Goal: Navigation & Orientation: Find specific page/section

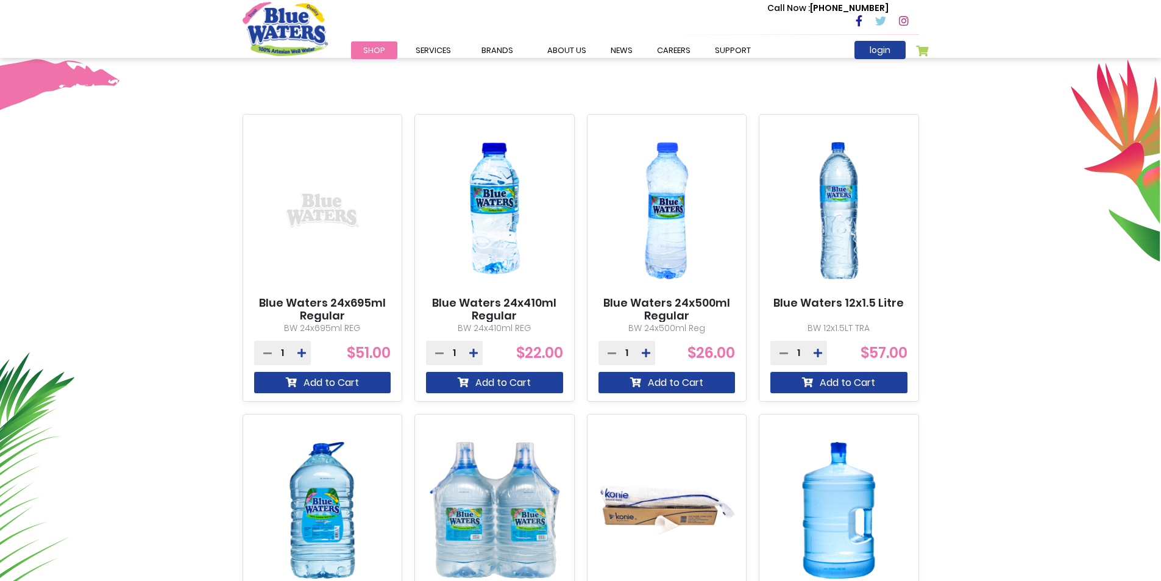
scroll to position [366, 0]
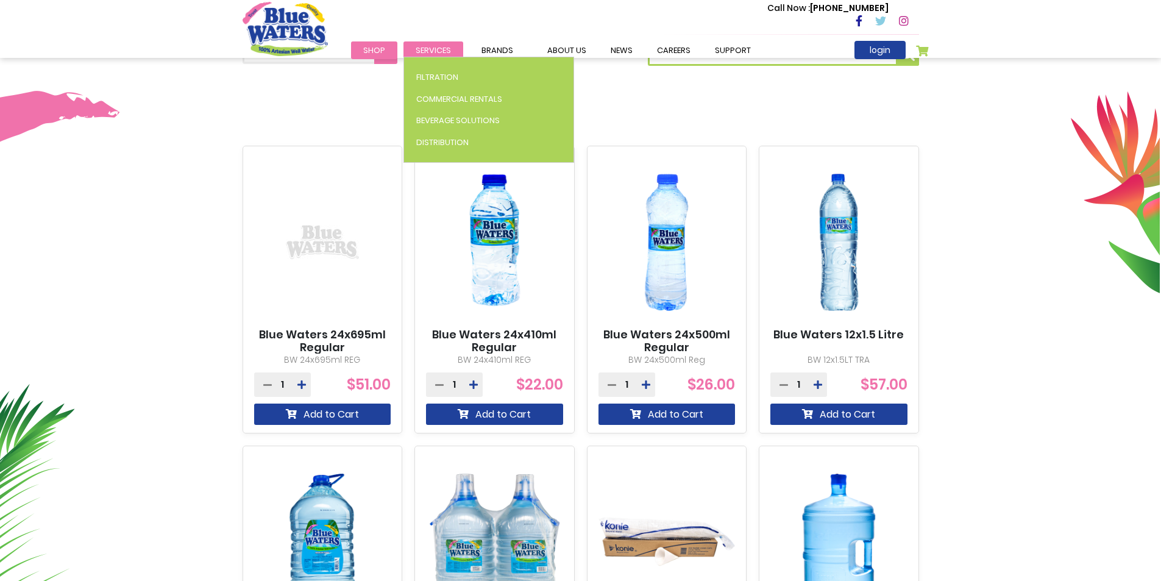
click at [432, 48] on span "Services" at bounding box center [433, 50] width 35 height 12
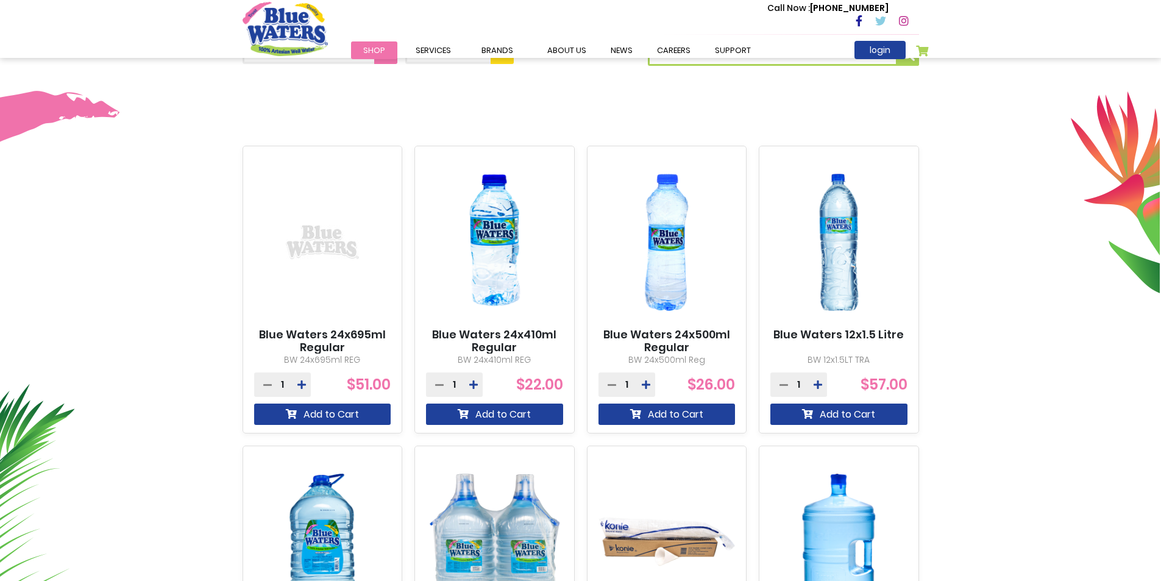
click at [345, 101] on div "**********" at bounding box center [580, 398] width 1161 height 754
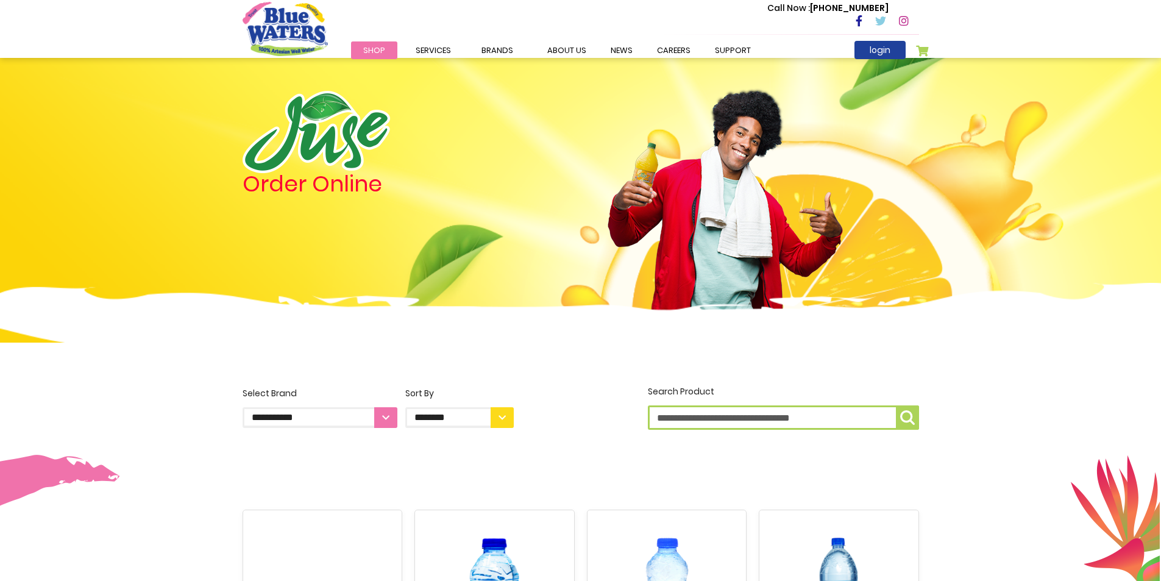
scroll to position [0, 0]
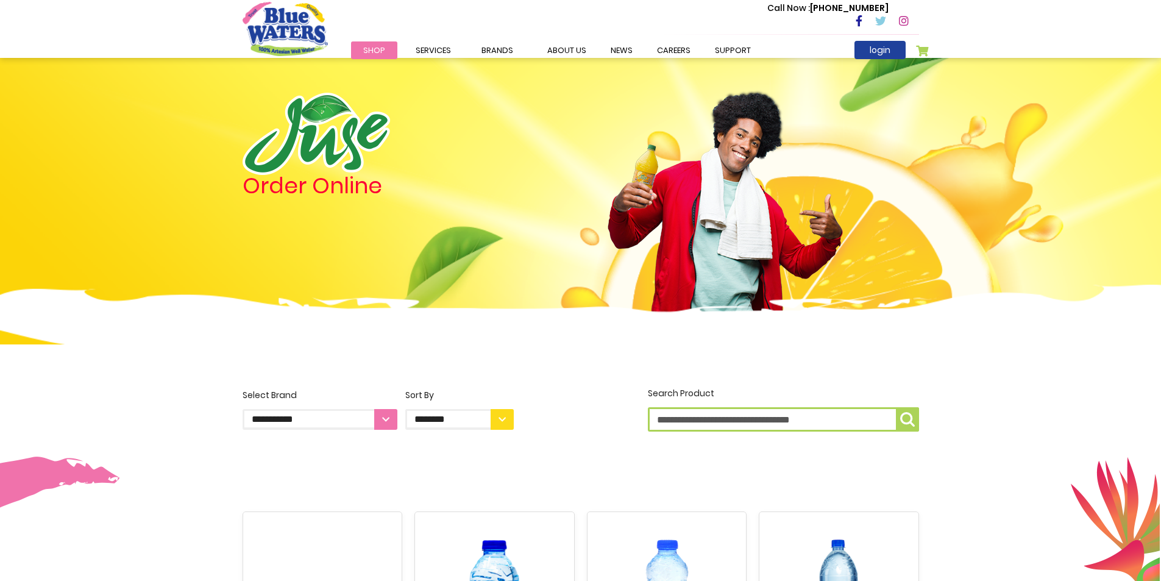
click at [366, 57] on link "Shop" at bounding box center [374, 50] width 46 height 18
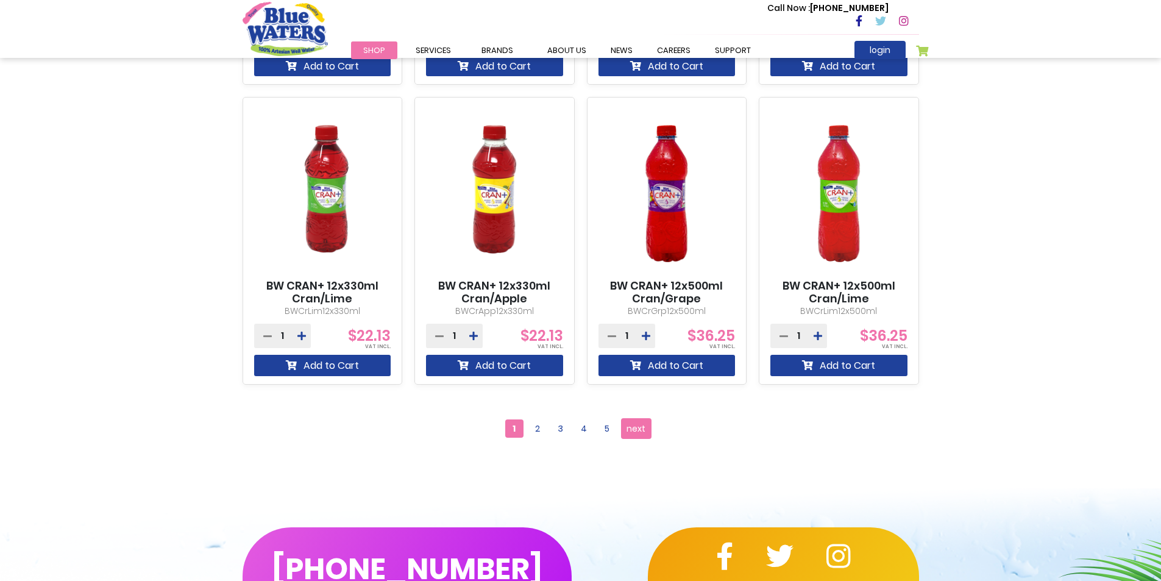
scroll to position [1036, 0]
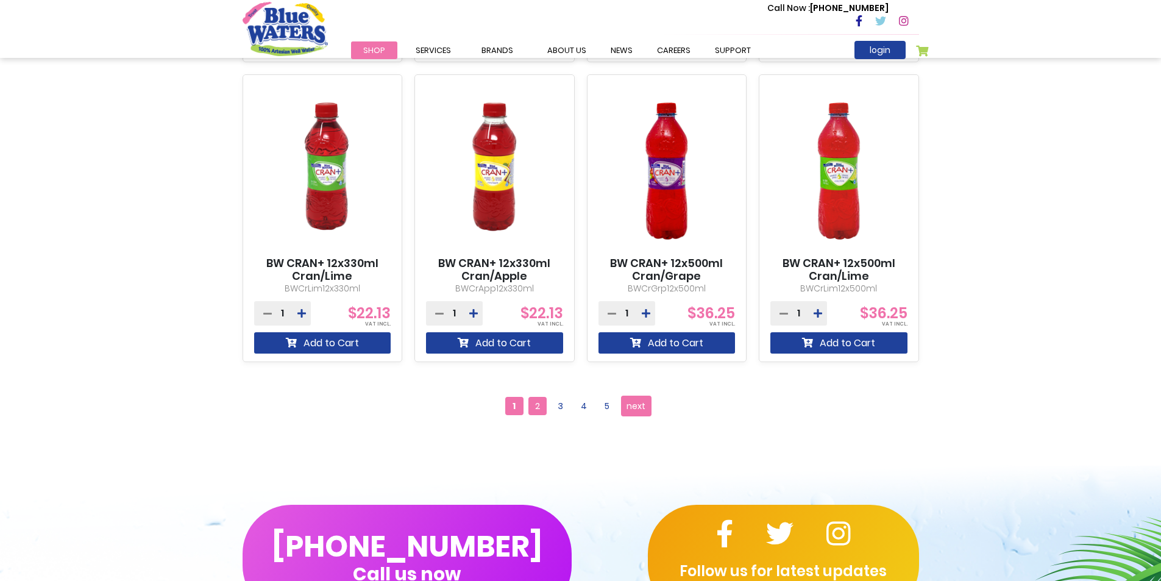
click at [538, 408] on span "2" at bounding box center [537, 406] width 18 height 18
click at [536, 401] on span "2" at bounding box center [537, 406] width 18 height 18
click at [646, 408] on link "Page next" at bounding box center [636, 406] width 30 height 21
click at [564, 405] on span "3" at bounding box center [561, 406] width 18 height 18
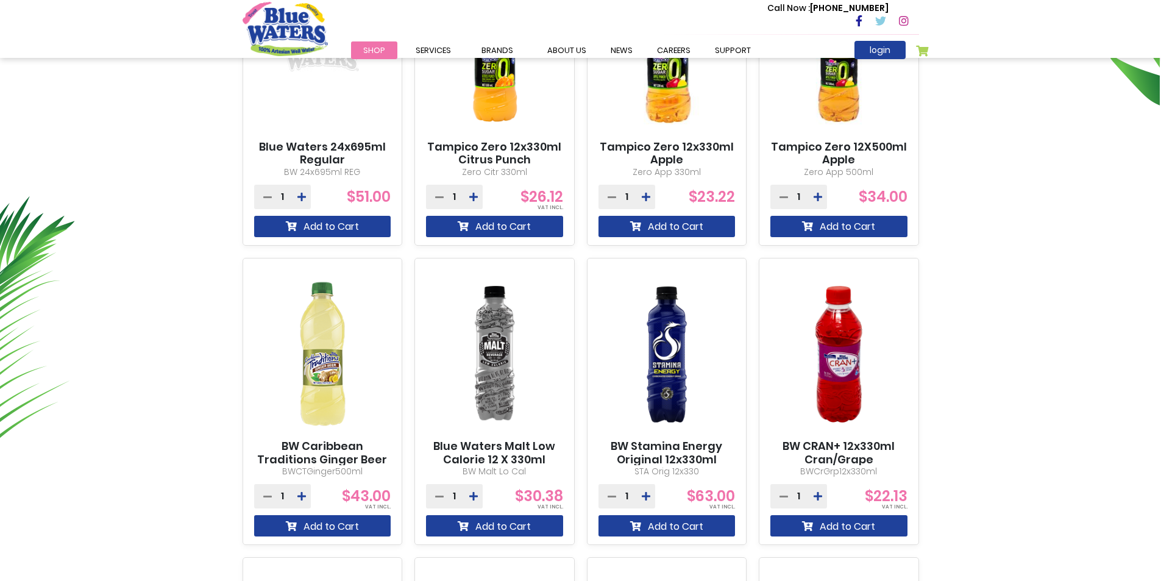
scroll to position [549, 0]
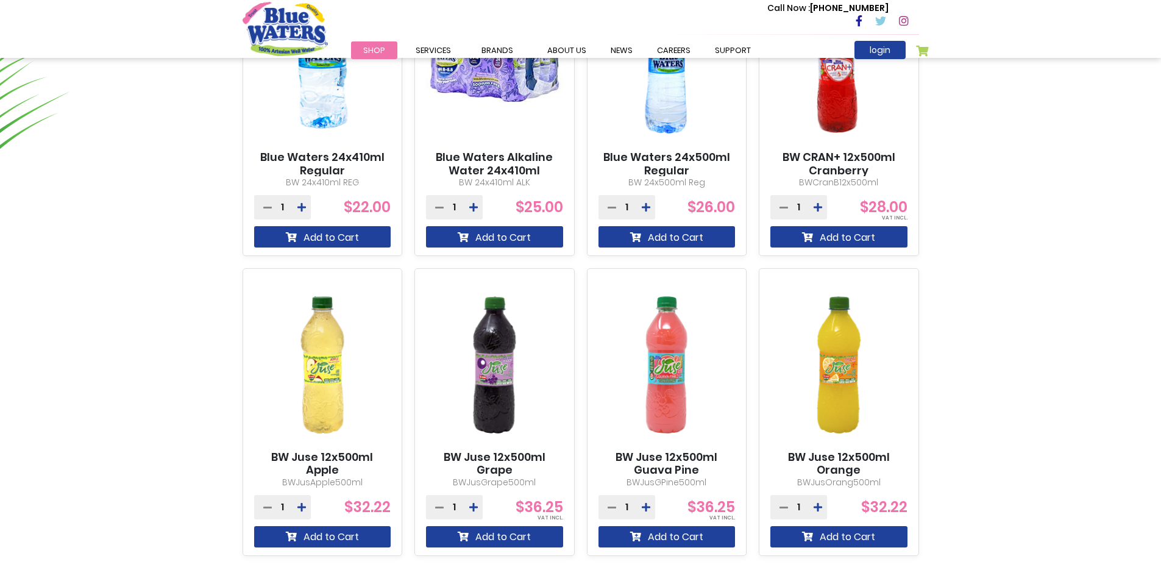
scroll to position [914, 0]
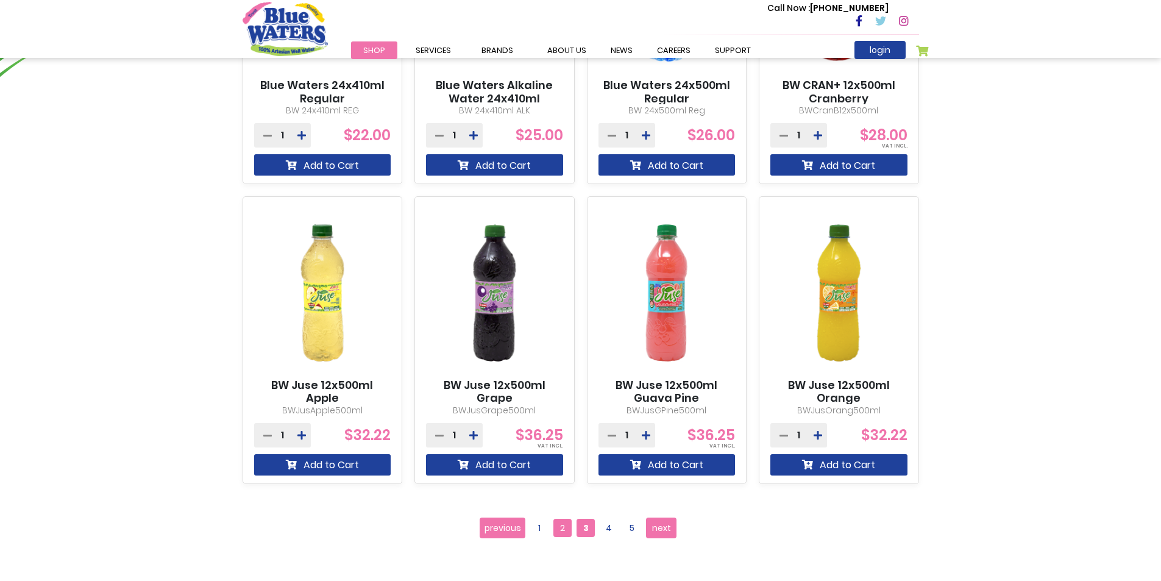
click at [562, 525] on span "2" at bounding box center [562, 528] width 18 height 18
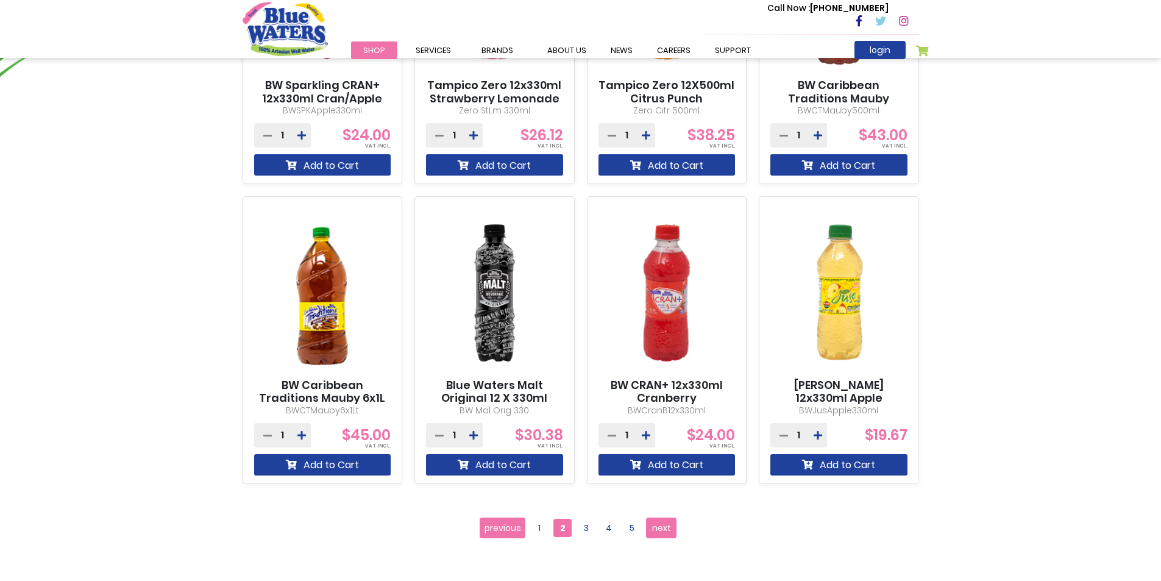
scroll to position [1158, 0]
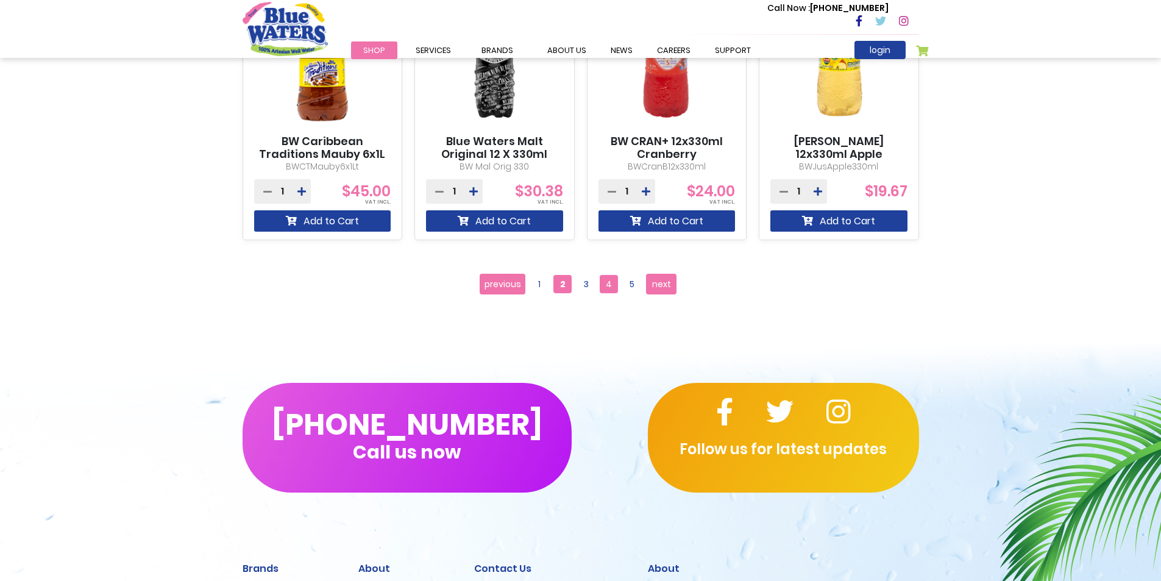
click at [611, 283] on span "4" at bounding box center [609, 284] width 18 height 18
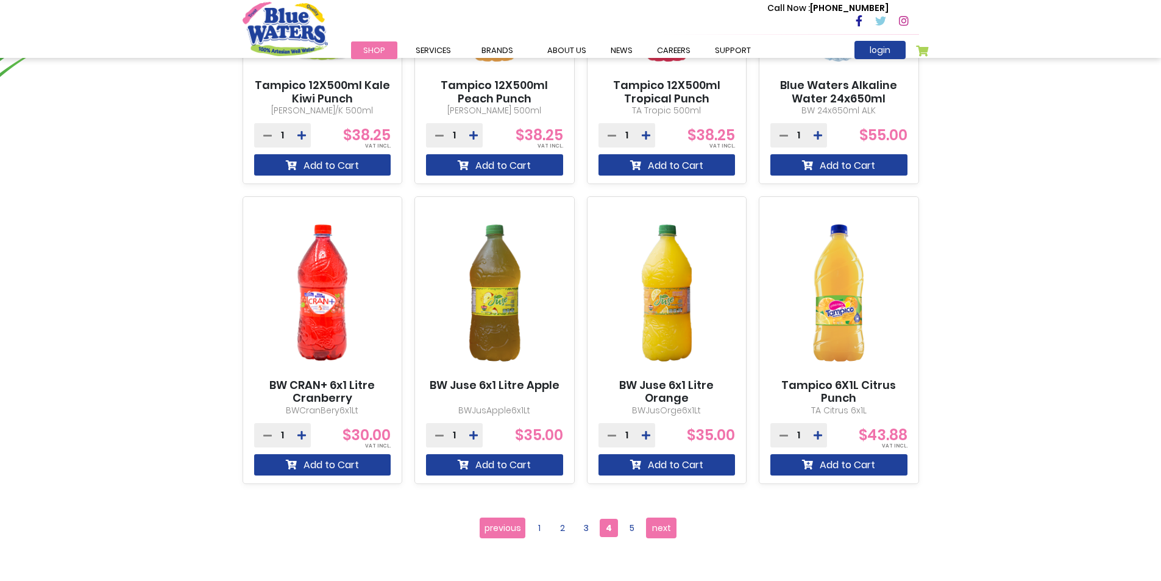
scroll to position [1158, 0]
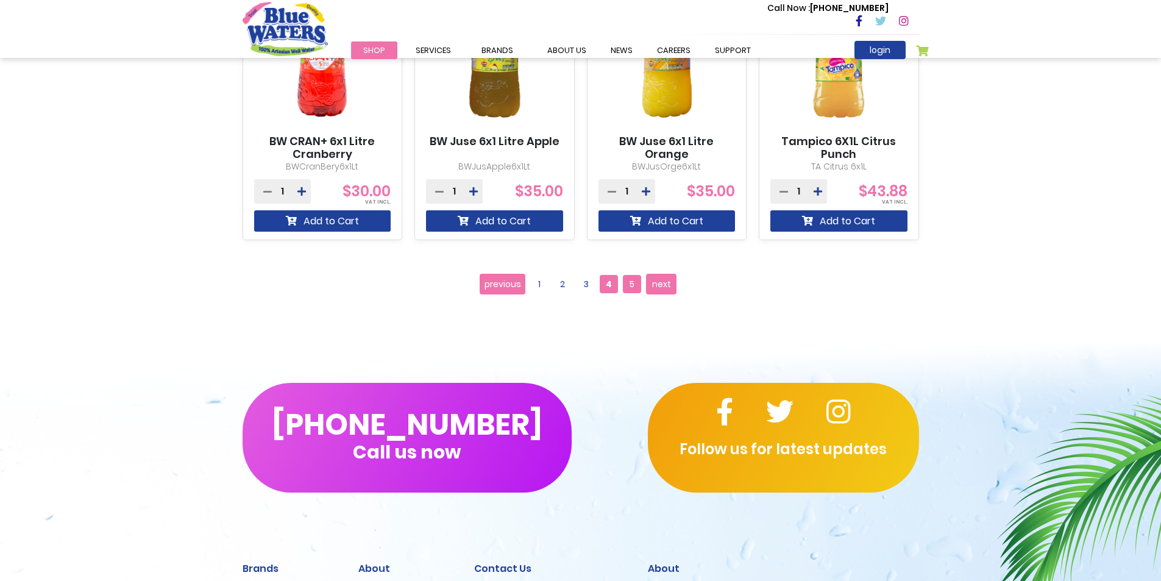
click at [630, 289] on span "5" at bounding box center [632, 284] width 18 height 18
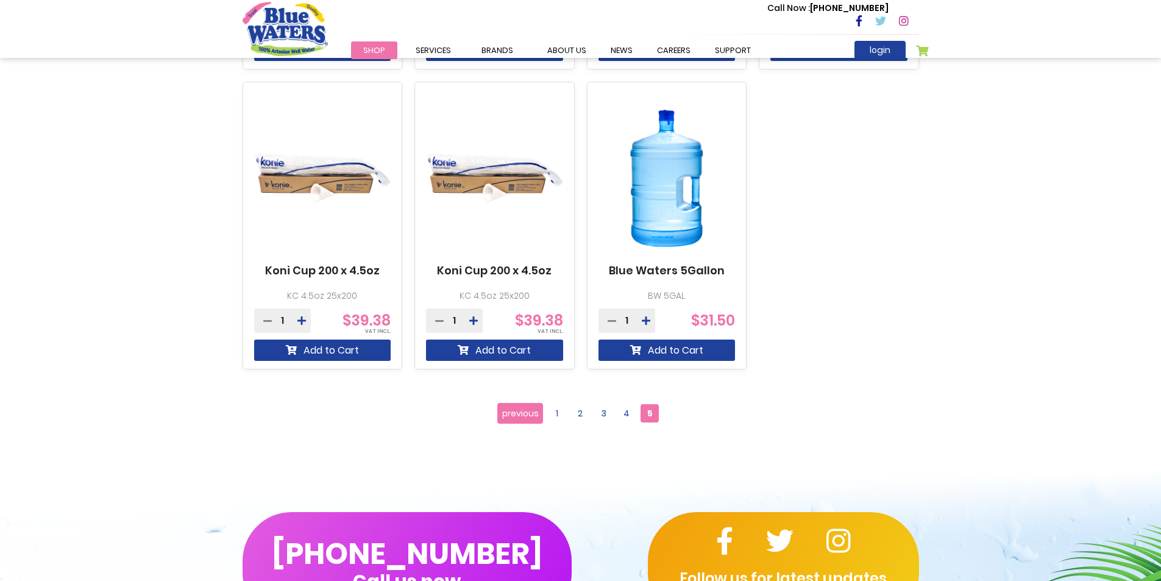
scroll to position [1097, 0]
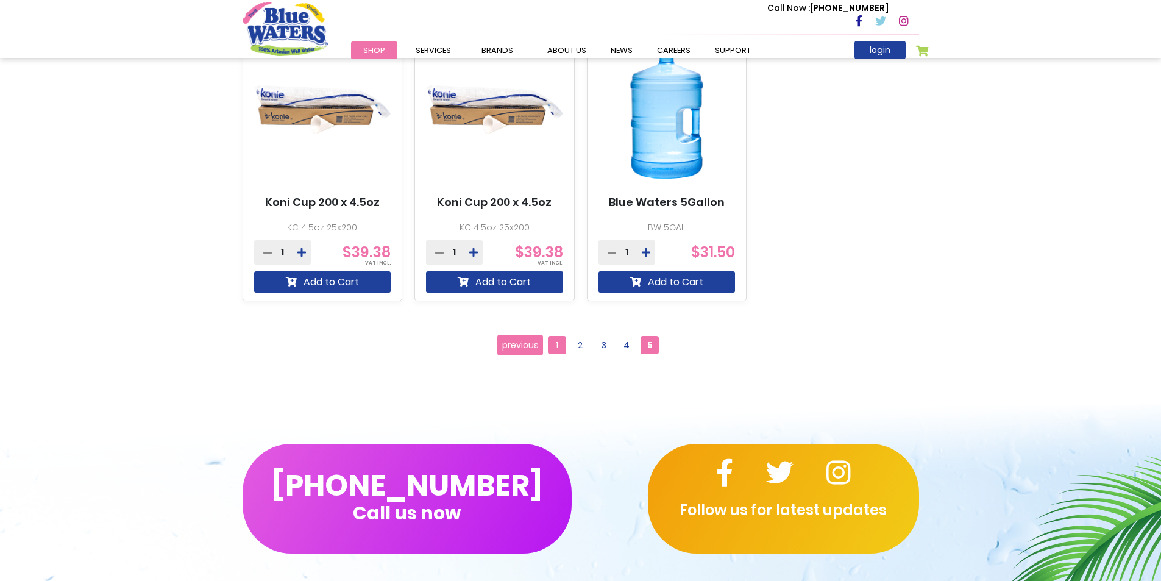
click at [555, 348] on span "1" at bounding box center [557, 345] width 18 height 18
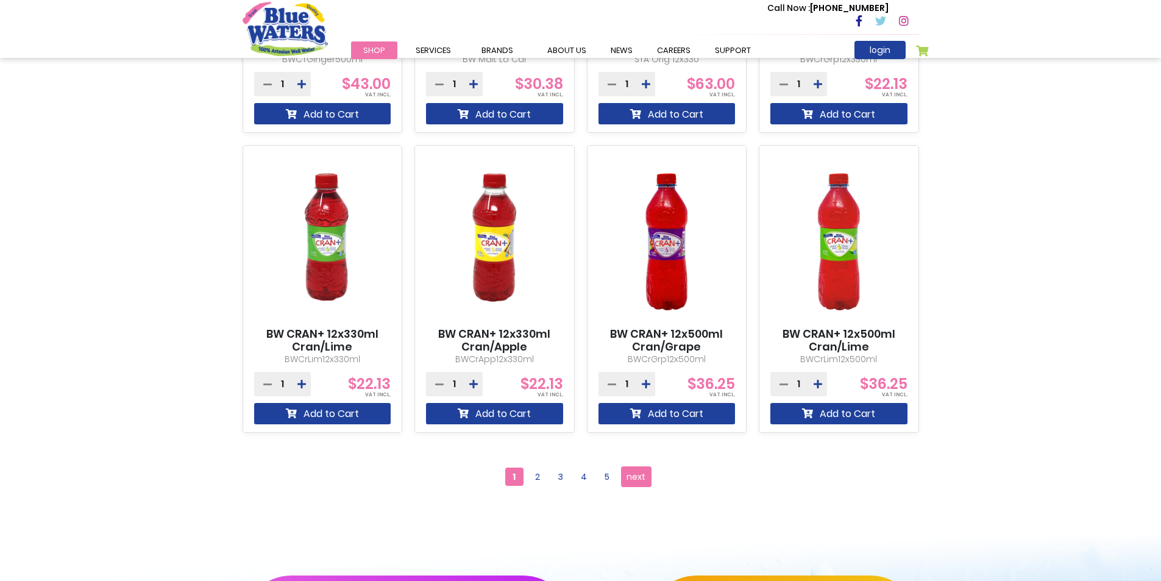
scroll to position [1036, 0]
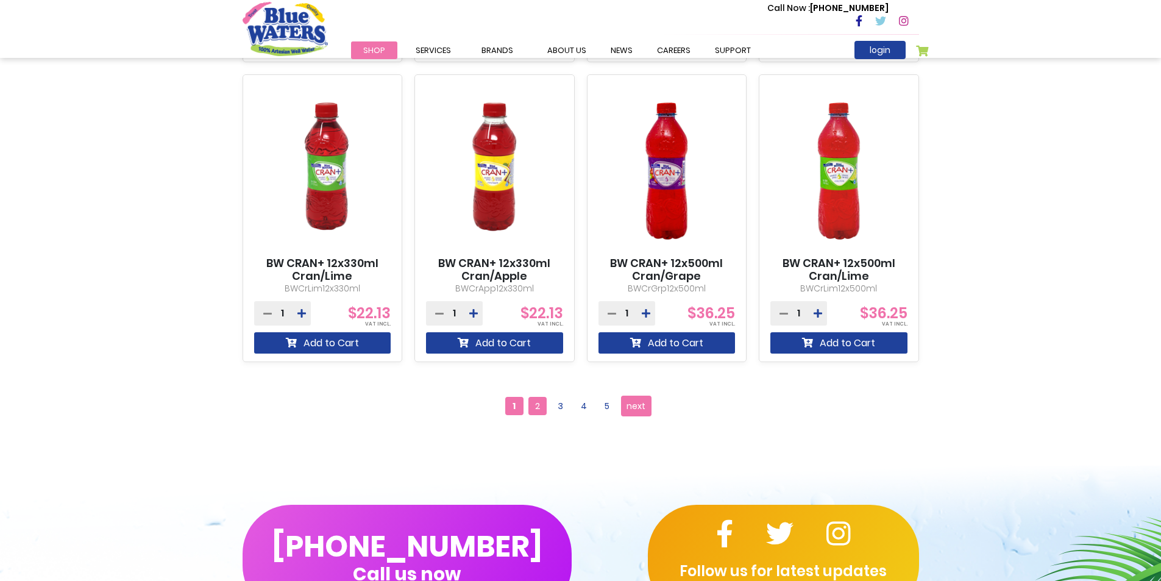
click at [535, 407] on span "2" at bounding box center [537, 406] width 18 height 18
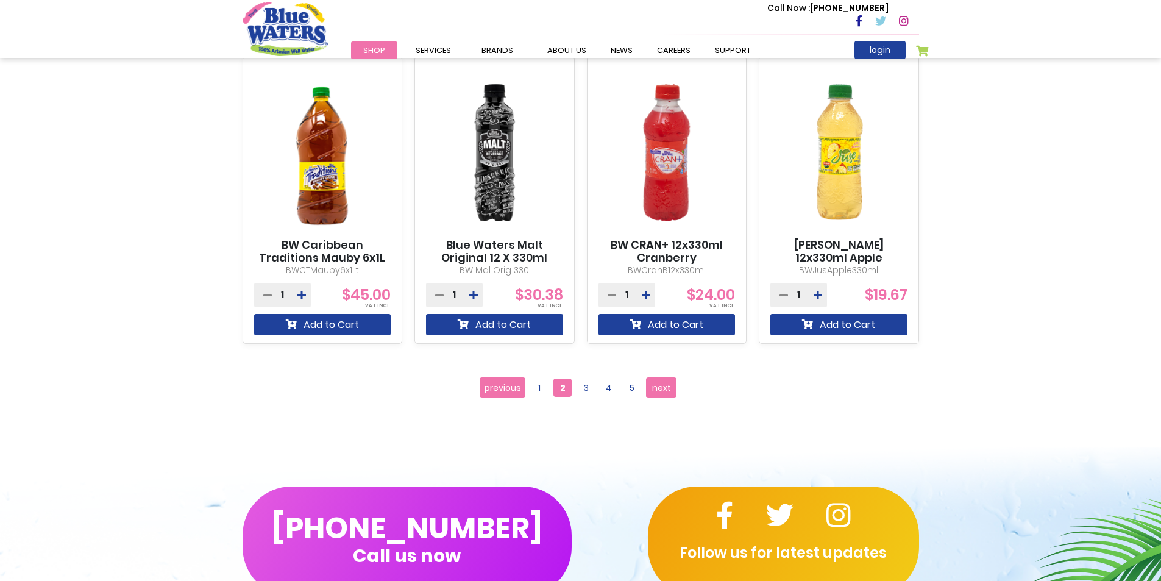
scroll to position [1097, 0]
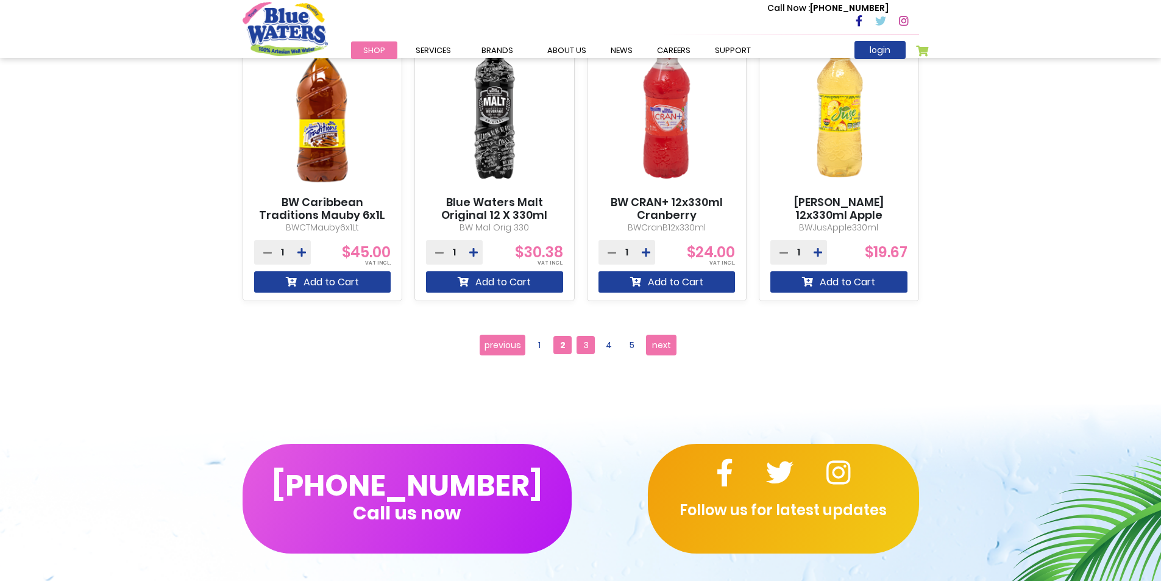
click at [588, 350] on span "3" at bounding box center [586, 345] width 18 height 18
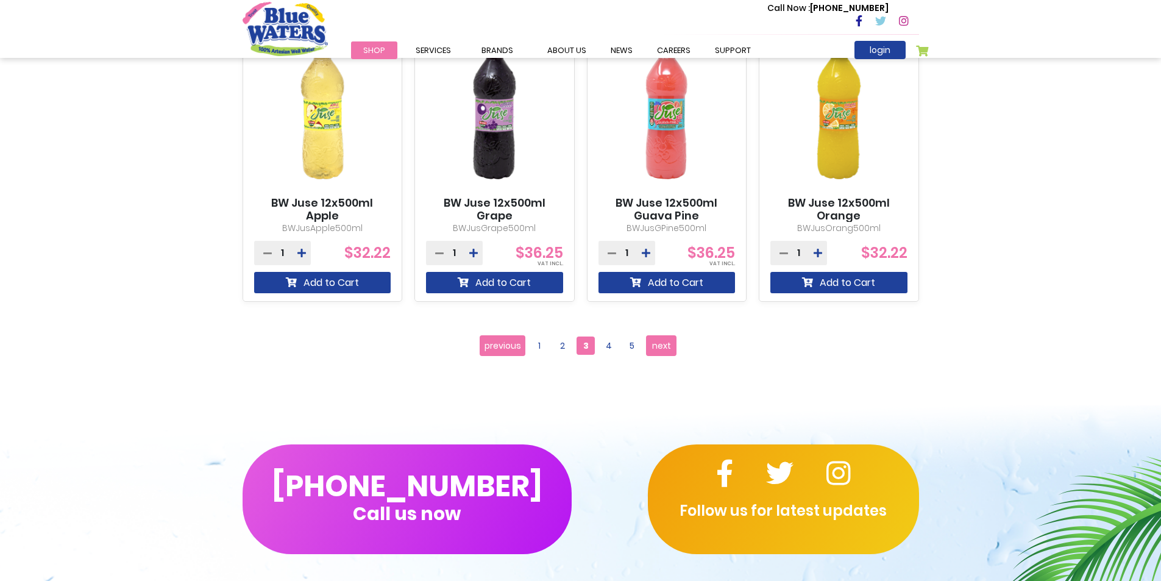
scroll to position [1097, 0]
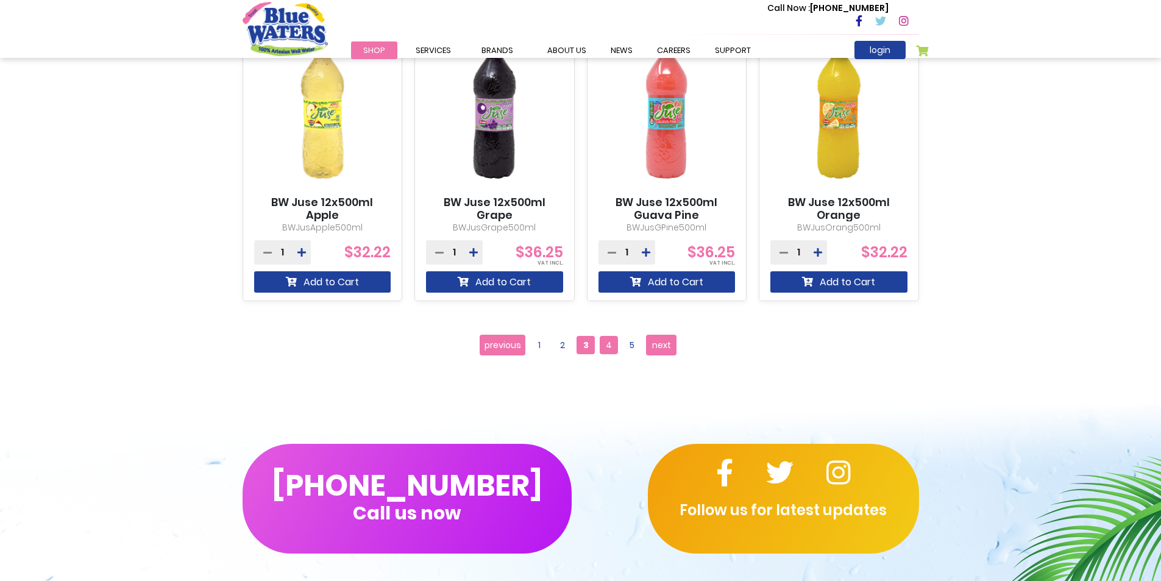
click at [603, 351] on span "4" at bounding box center [609, 345] width 18 height 18
